Goal: Use online tool/utility: Utilize a website feature to perform a specific function

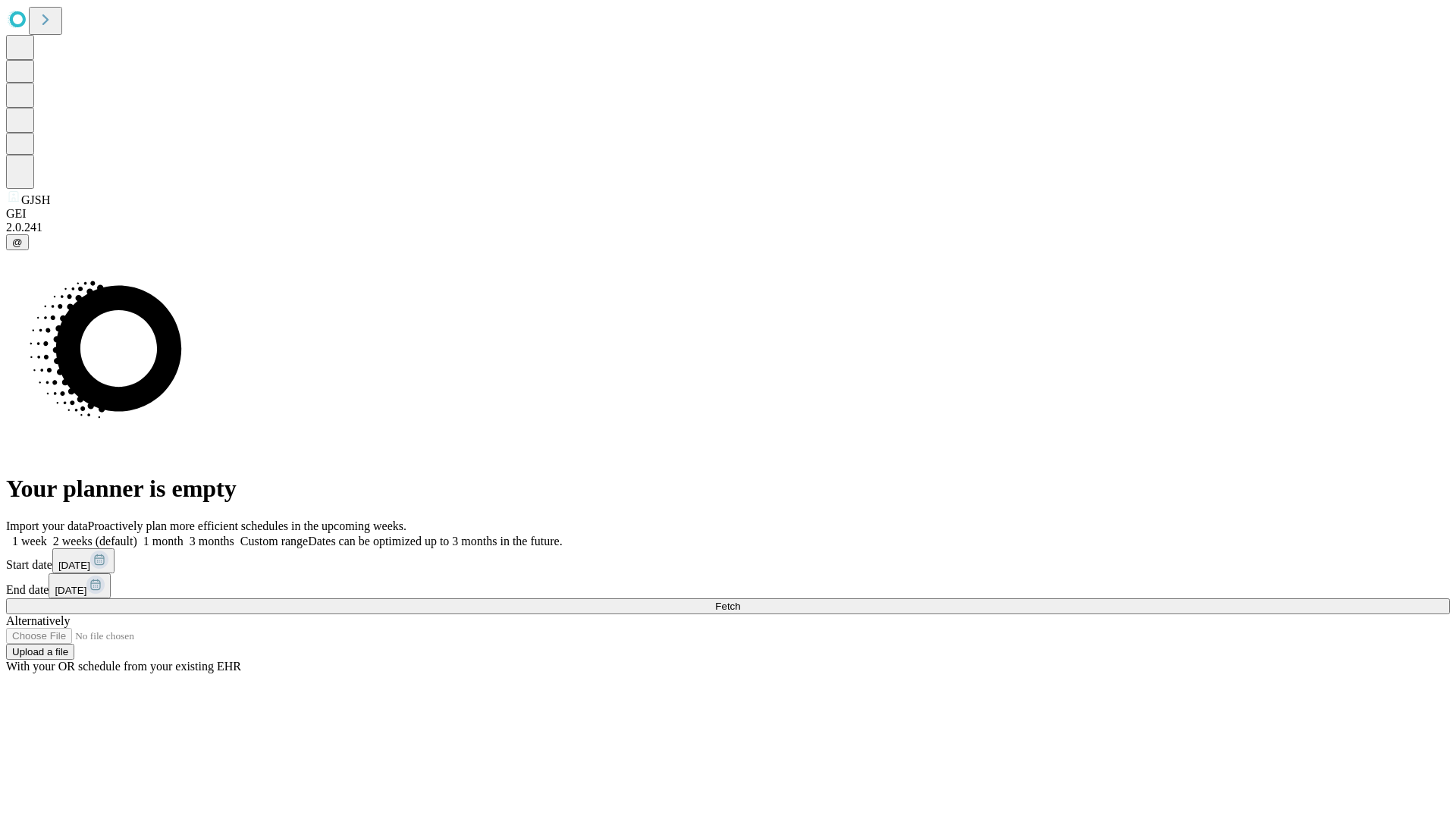
click at [740, 600] on span "Fetch" at bounding box center [728, 606] width 25 height 11
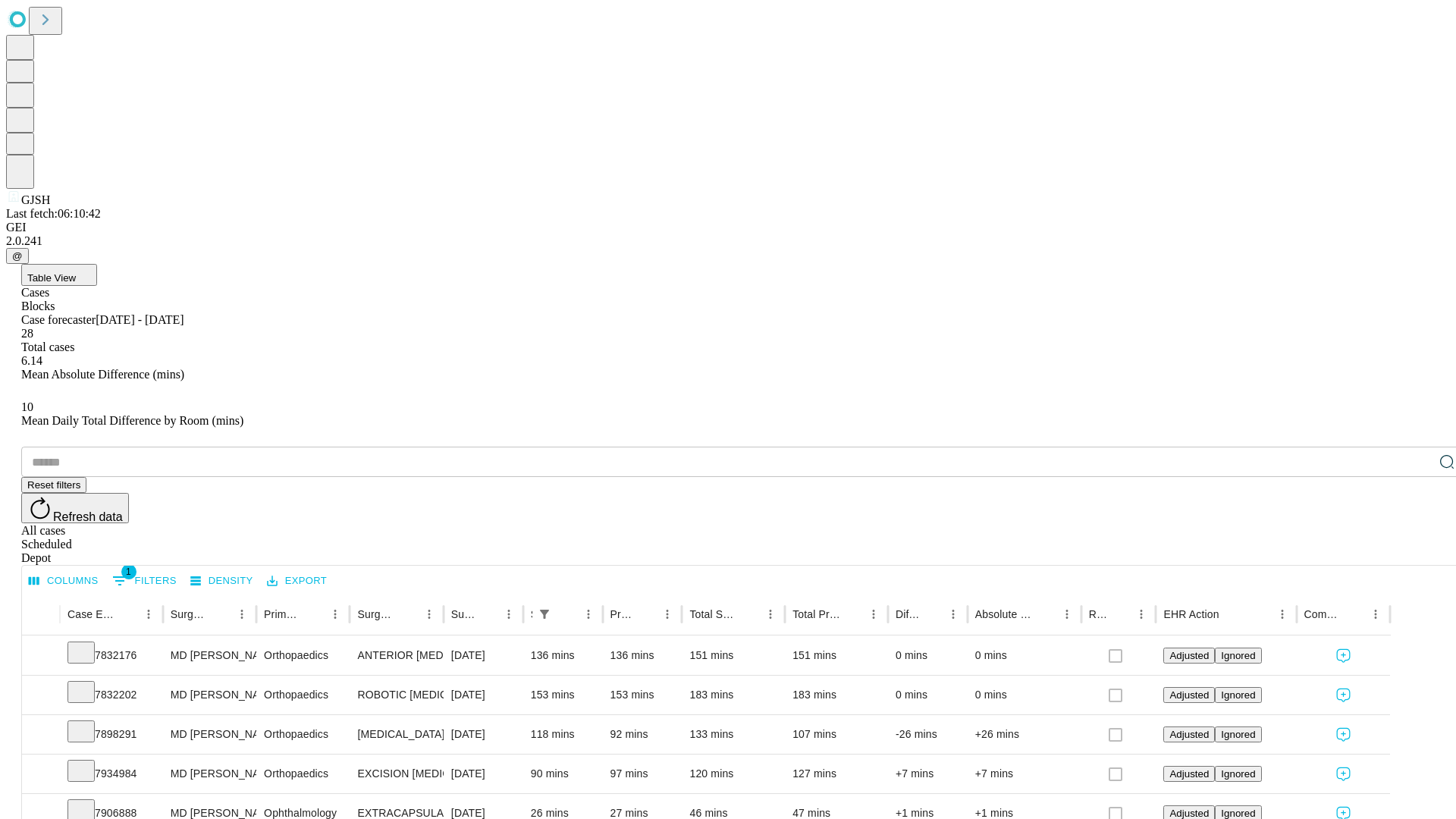
click at [75, 272] on span "Table View" at bounding box center [52, 277] width 49 height 11
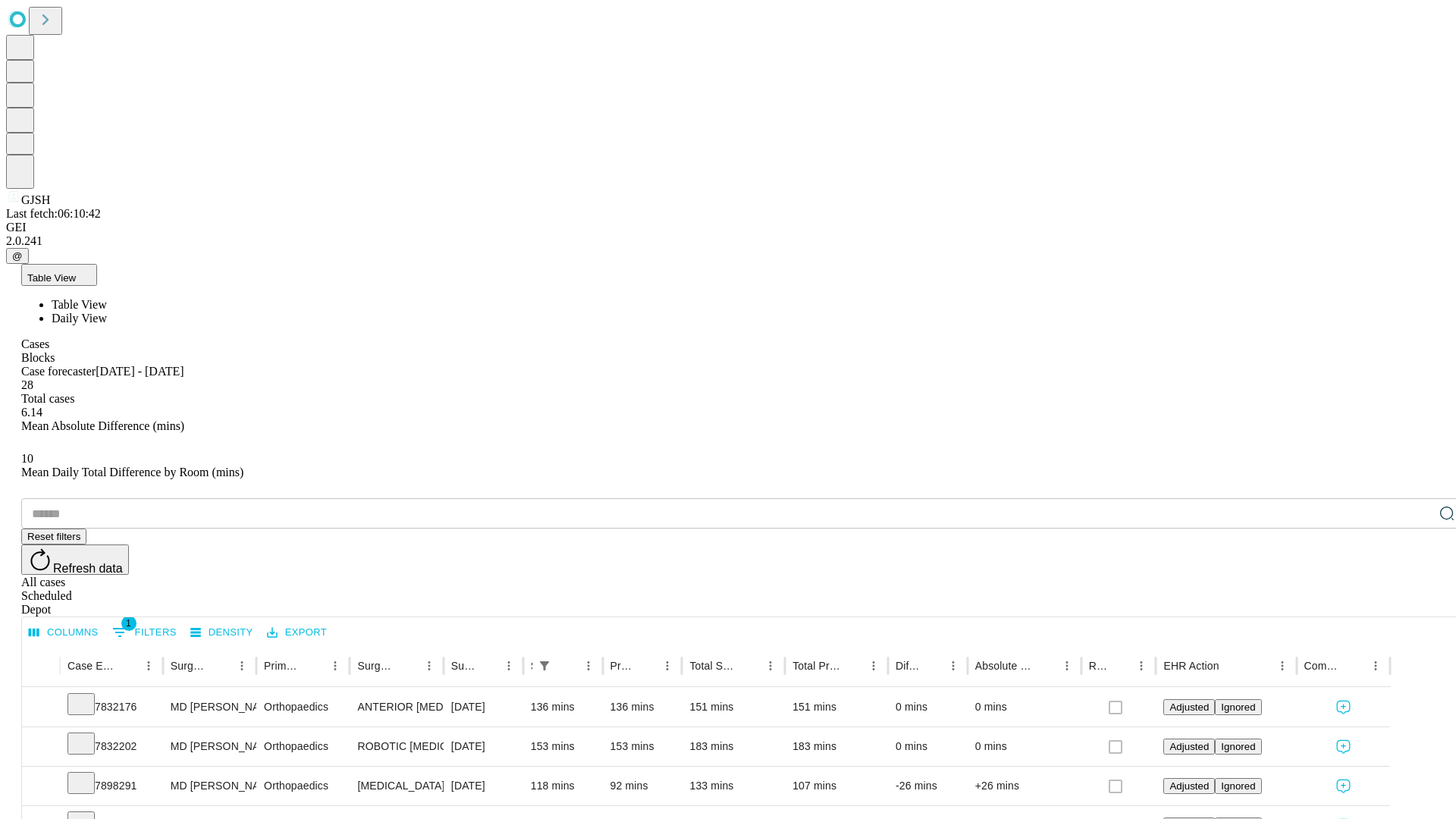
click at [107, 312] on span "Daily View" at bounding box center [79, 318] width 55 height 13
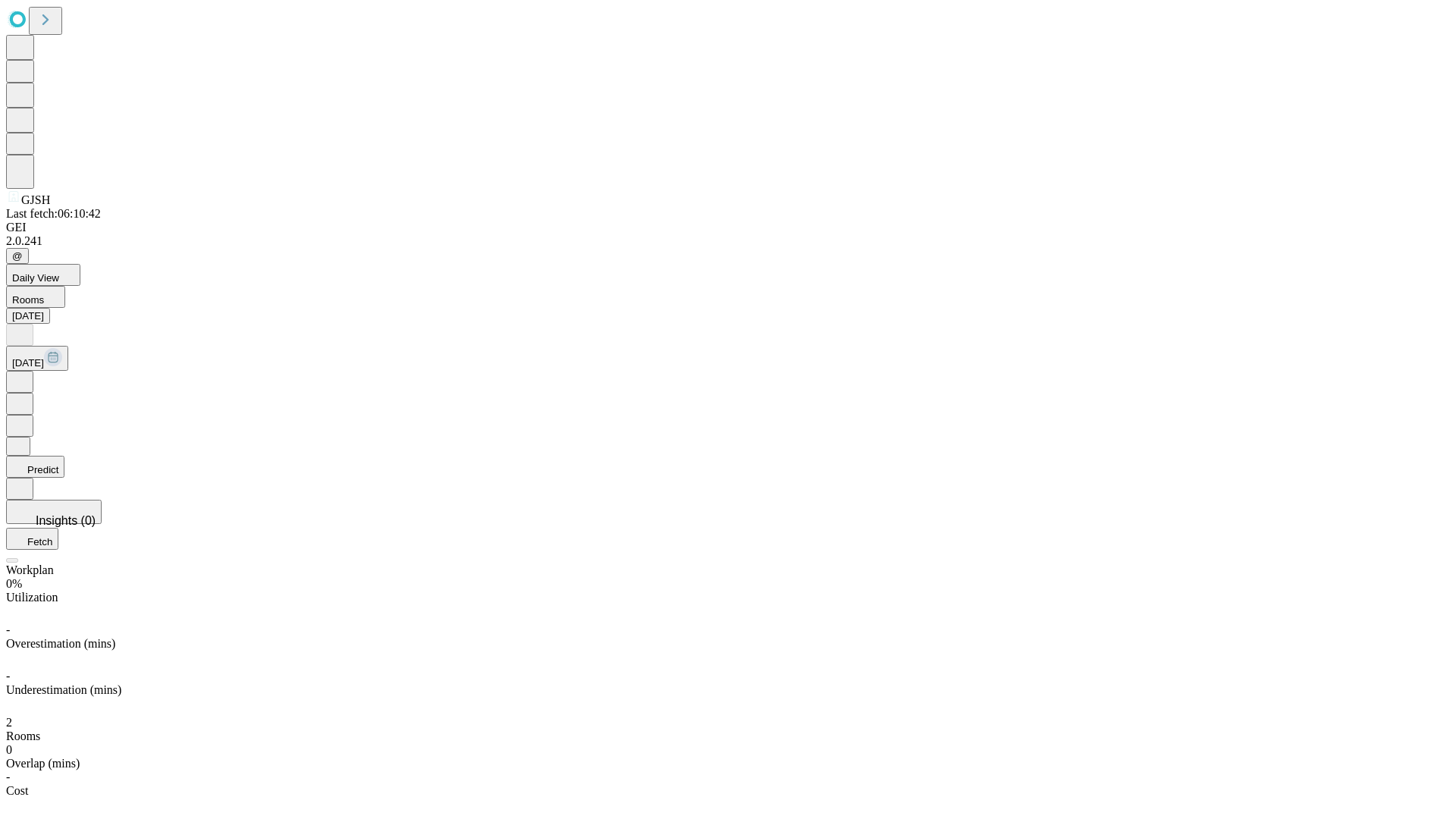
click at [64, 456] on button "Predict" at bounding box center [35, 467] width 58 height 22
